Goal: Find specific page/section: Find specific page/section

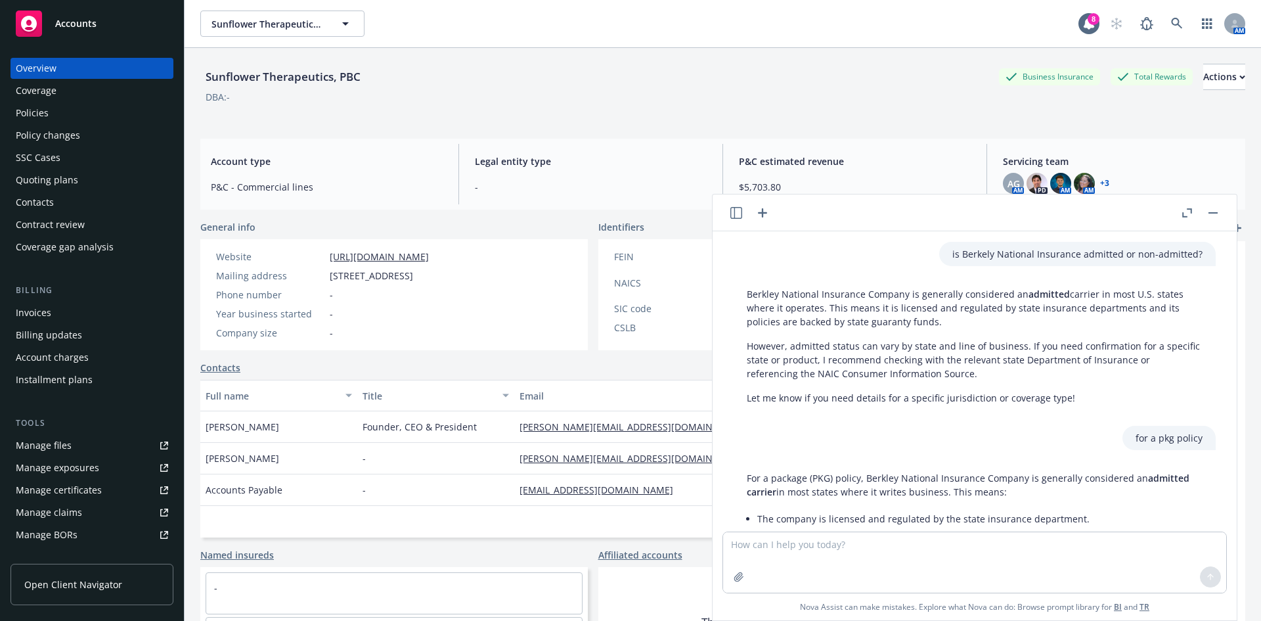
scroll to position [194, 0]
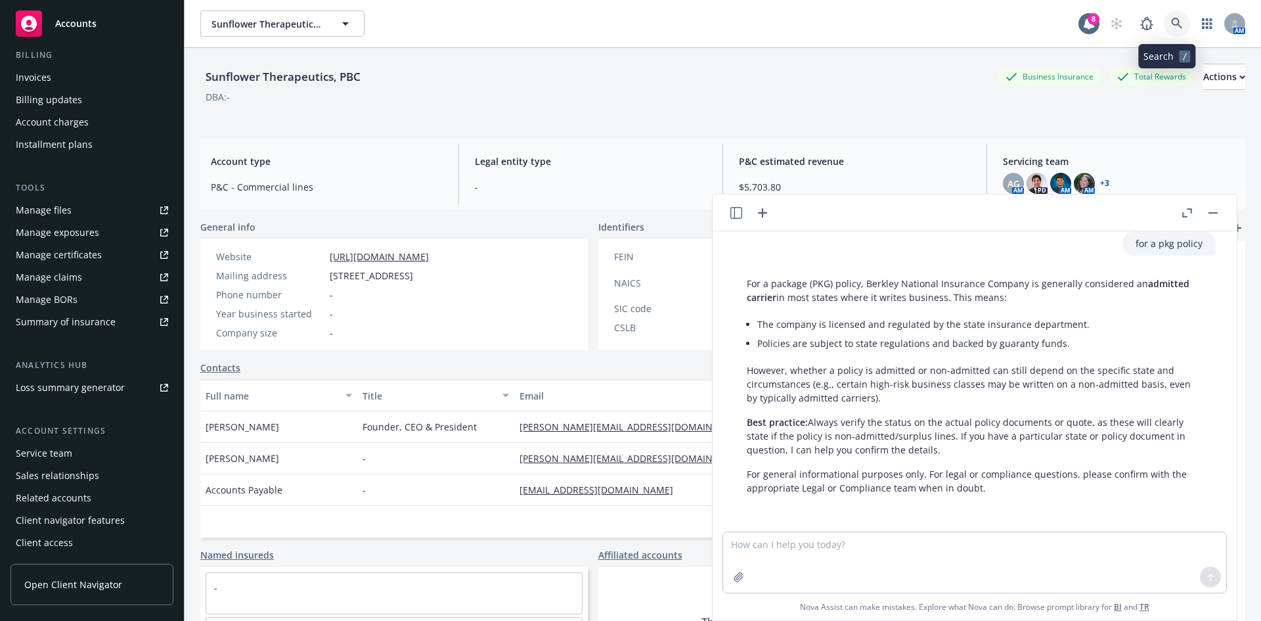
click at [1171, 18] on icon at bounding box center [1177, 24] width 12 height 12
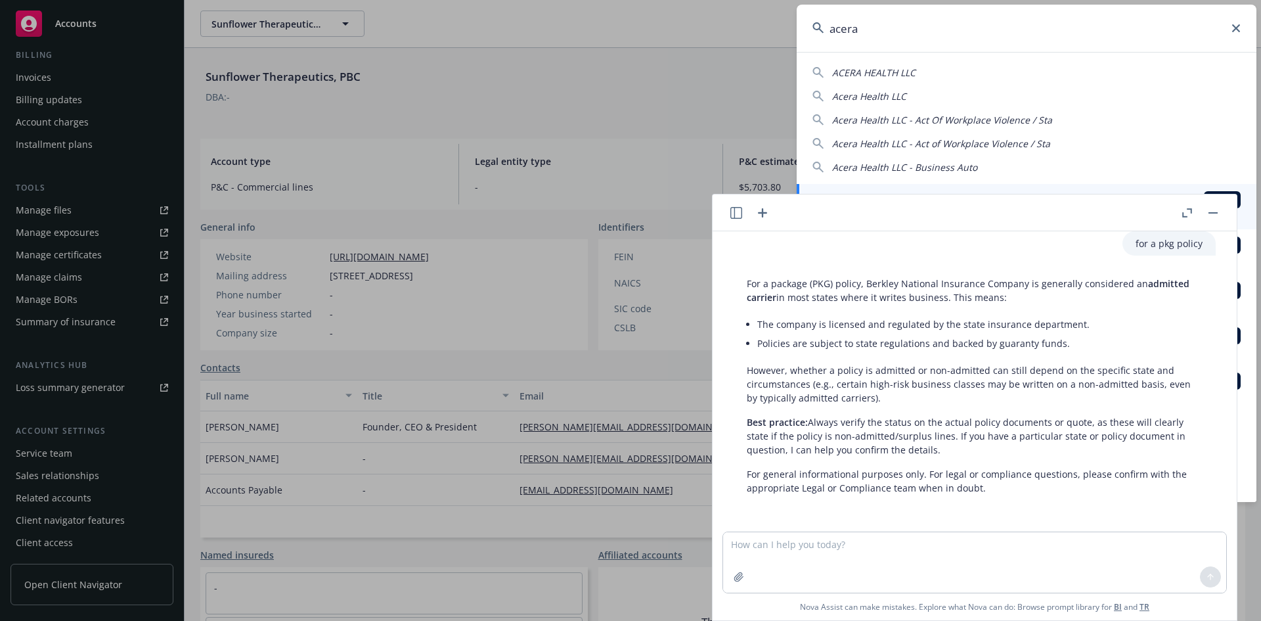
type input "acera"
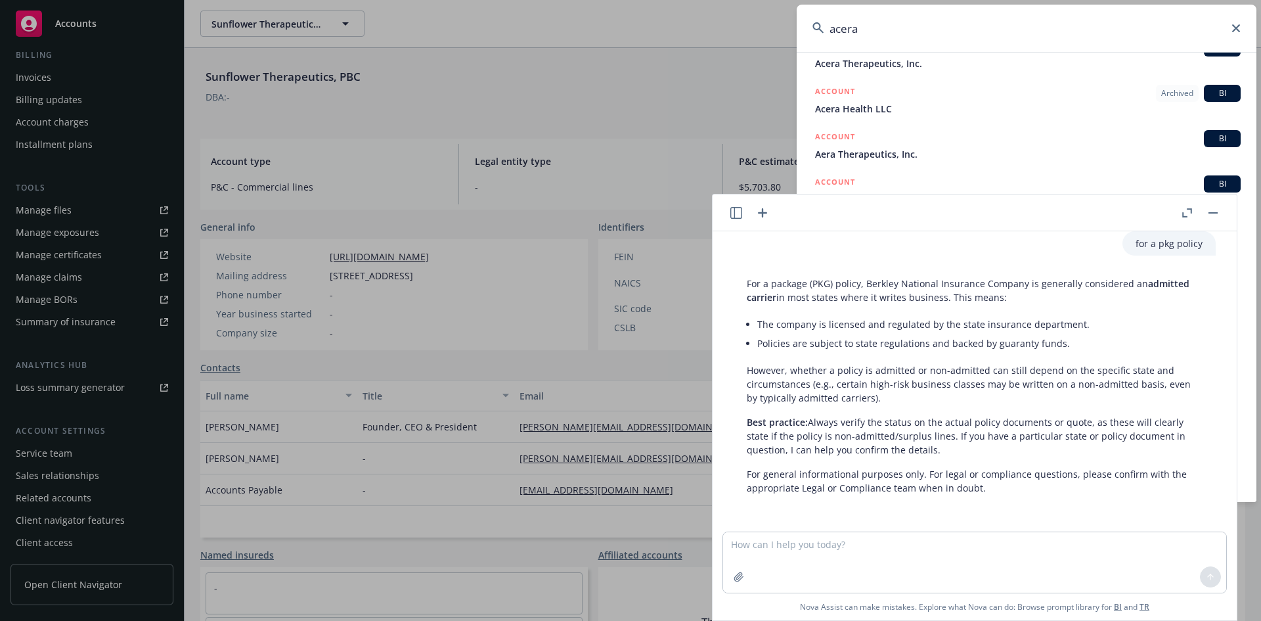
scroll to position [131, 0]
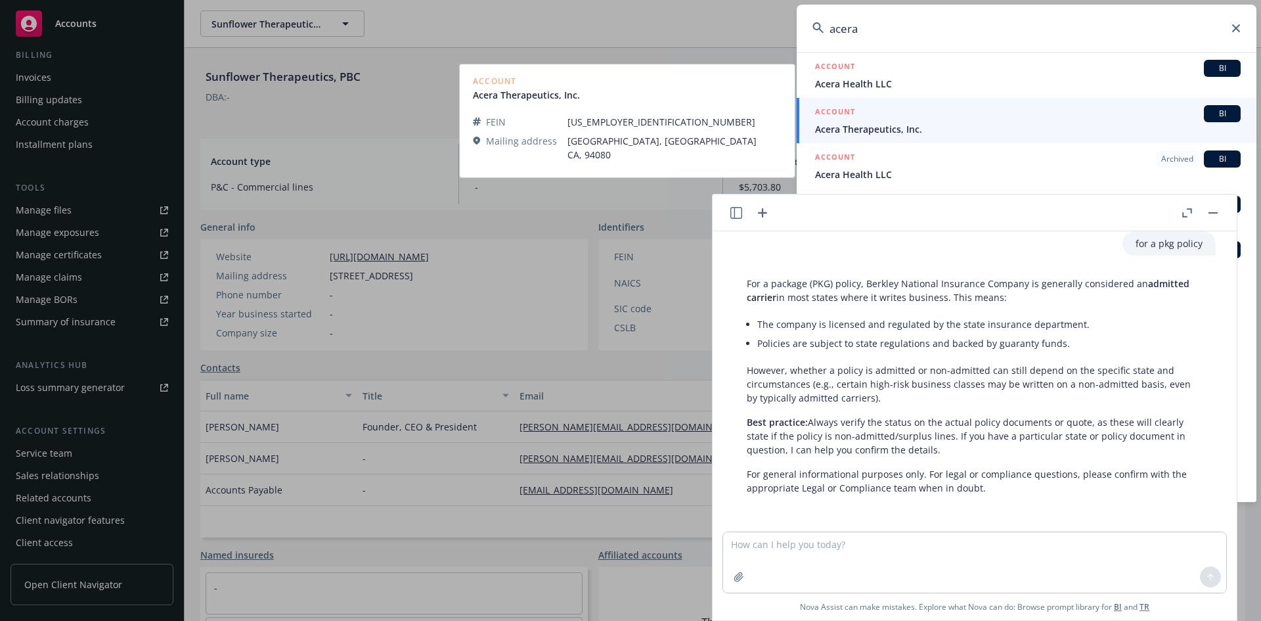
click at [993, 121] on div "ACCOUNT BI" at bounding box center [1028, 113] width 426 height 17
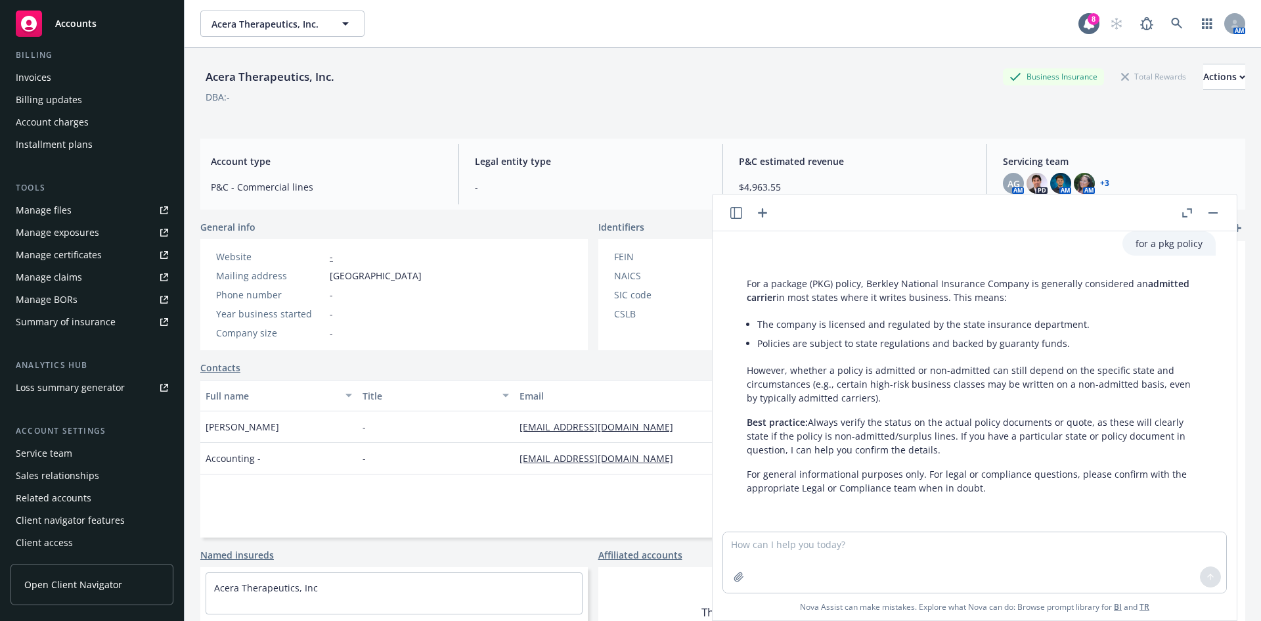
click at [1214, 216] on button "button" at bounding box center [1213, 213] width 16 height 16
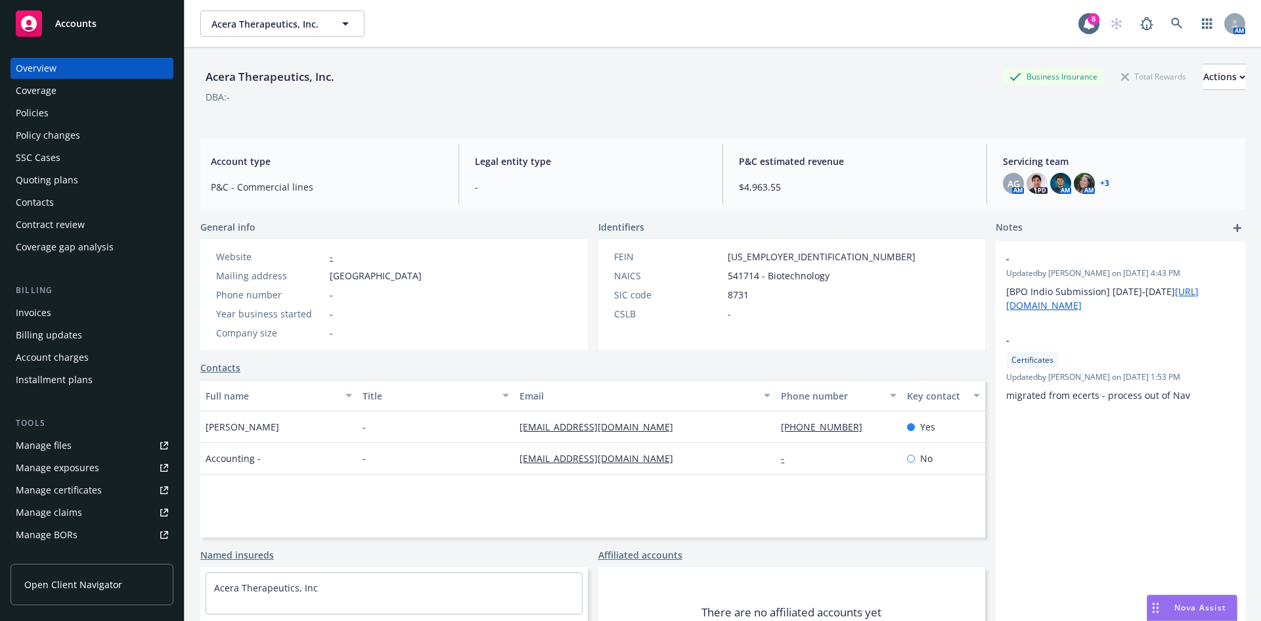
click at [85, 116] on div "Policies" at bounding box center [92, 112] width 152 height 21
